Goal: Information Seeking & Learning: Find specific fact

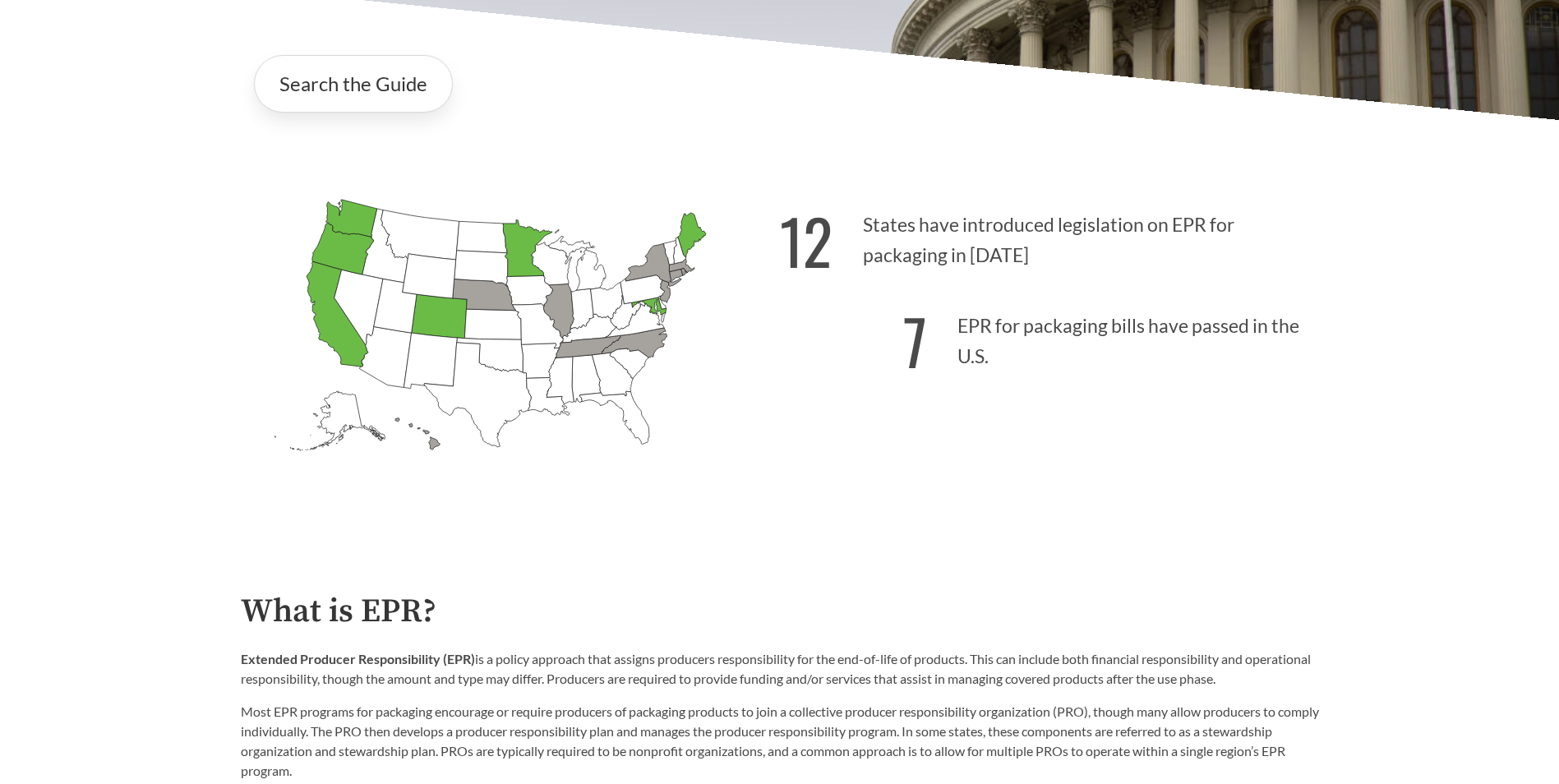
scroll to position [439, 0]
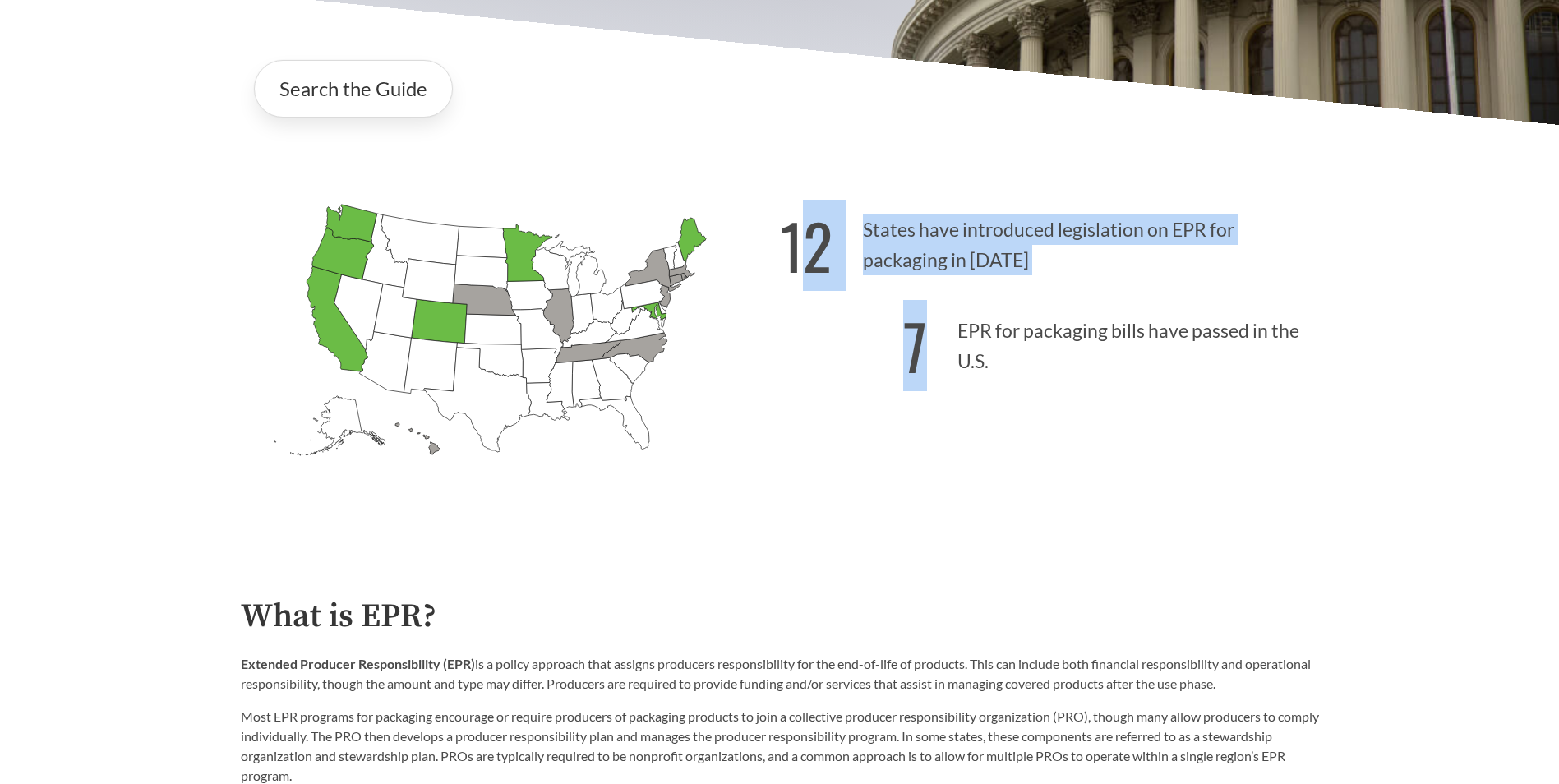
drag, startPoint x: 806, startPoint y: 231, endPoint x: 1017, endPoint y: 365, distance: 250.0
click at [1017, 365] on div "12 States have introduced legislation on EPR for packaging in [DATE] 7 EPR for …" at bounding box center [1049, 360] width 539 height 342
drag, startPoint x: 1017, startPoint y: 365, endPoint x: 1007, endPoint y: 375, distance: 14.1
click at [1007, 375] on p "7 EPR for packaging bills have passed in the U.S." at bounding box center [1049, 341] width 539 height 101
drag, startPoint x: 996, startPoint y: 374, endPoint x: 769, endPoint y: 236, distance: 265.7
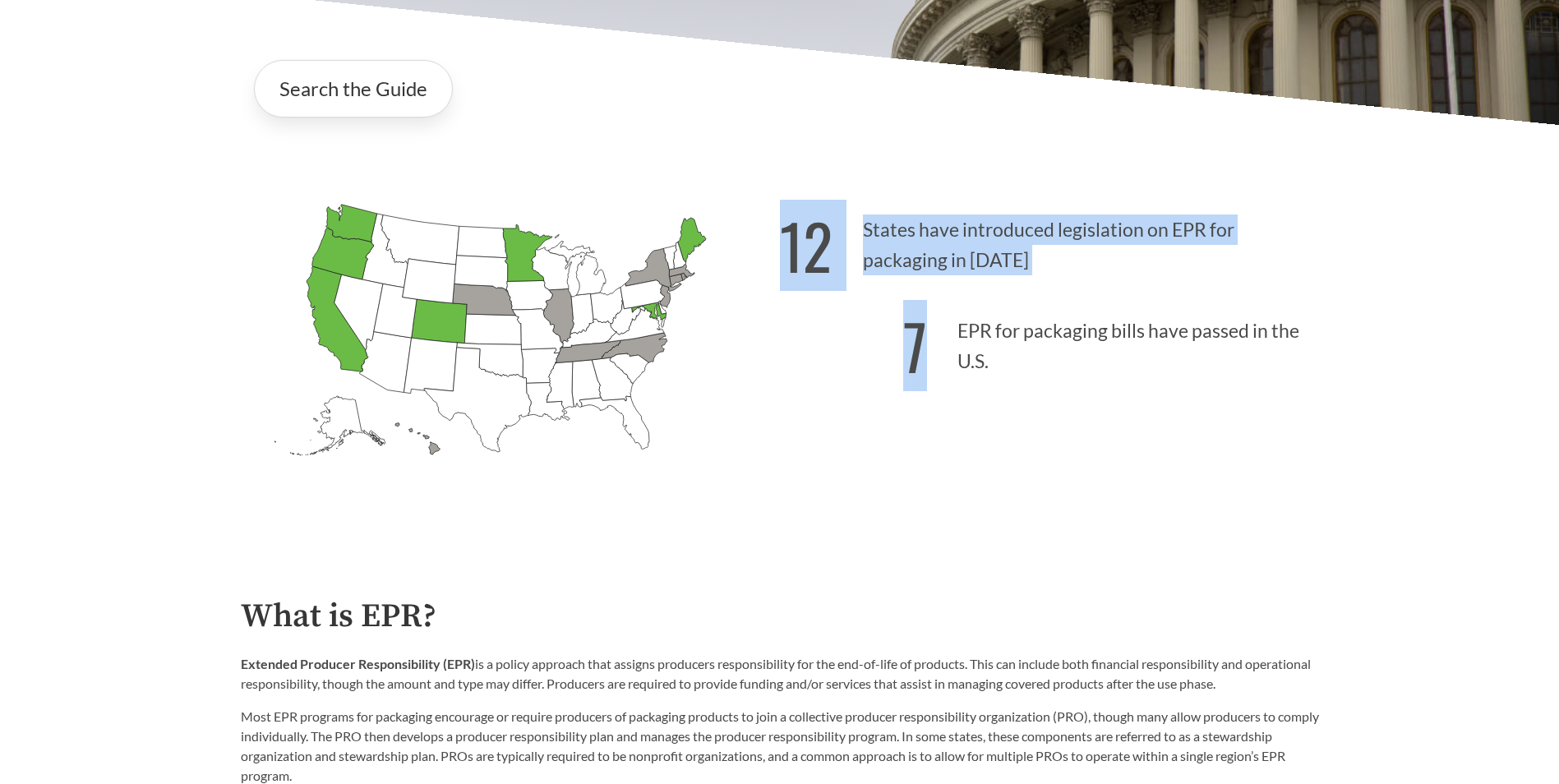
click at [769, 236] on div "[US_STATE] Introduced: [US_STATE] Introduced: [US_STATE] Introduced: [US_STATE]…" at bounding box center [780, 341] width 1105 height 381
drag, startPoint x: 769, startPoint y: 236, endPoint x: 914, endPoint y: 242, distance: 145.1
copy div "12 States have introduced legislation on EPR for packaging in [DATE] 7"
click at [1008, 376] on p "7 EPR for packaging bills have passed in the U.S." at bounding box center [1049, 341] width 539 height 101
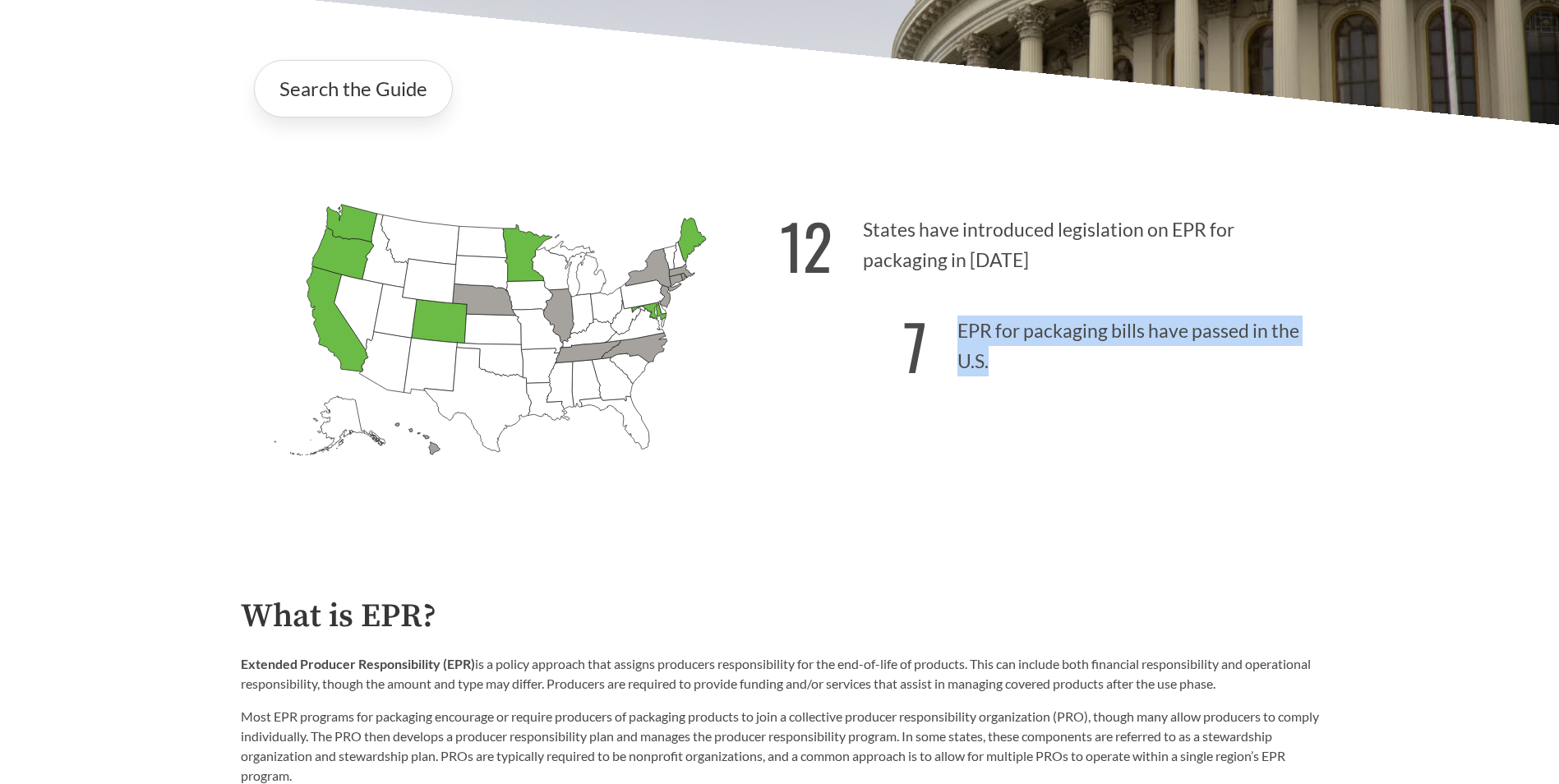
drag, startPoint x: 958, startPoint y: 327, endPoint x: 988, endPoint y: 367, distance: 50.0
click at [988, 367] on p "7 EPR for packaging bills have passed in the U.S." at bounding box center [1049, 341] width 539 height 101
drag, startPoint x: 988, startPoint y: 367, endPoint x: 981, endPoint y: 357, distance: 12.2
copy p "EPR for packaging bills have passed in the U.S."
